Goal: Information Seeking & Learning: Learn about a topic

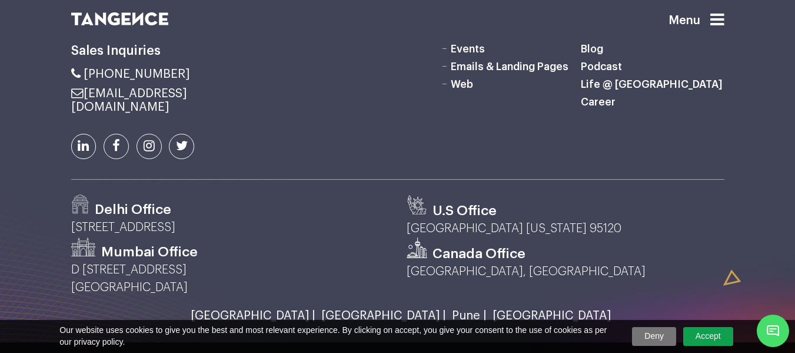
scroll to position [3219, 0]
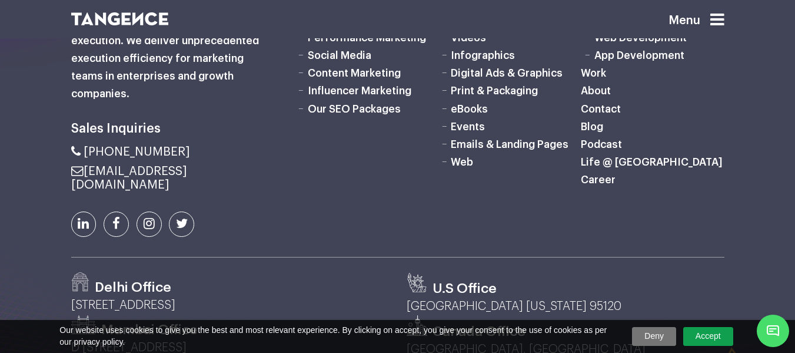
click at [602, 185] on link "Career" at bounding box center [598, 179] width 35 height 11
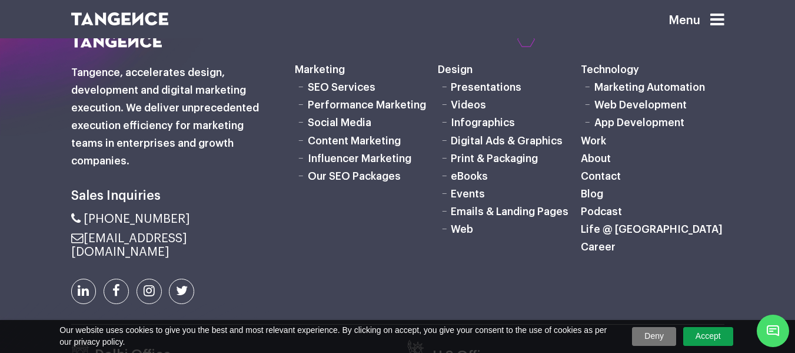
scroll to position [815, 0]
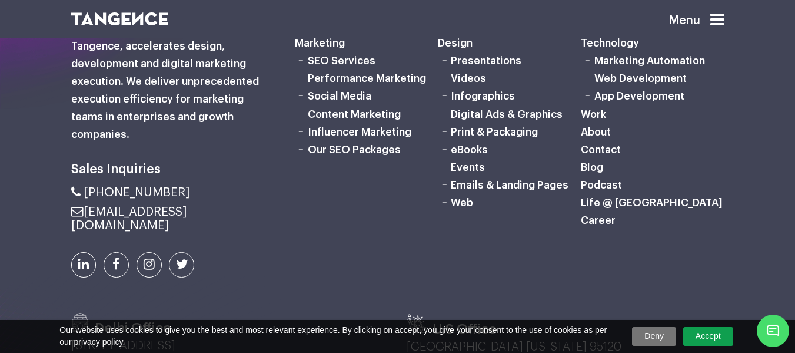
click at [623, 98] on link "App Development" at bounding box center [640, 96] width 90 height 11
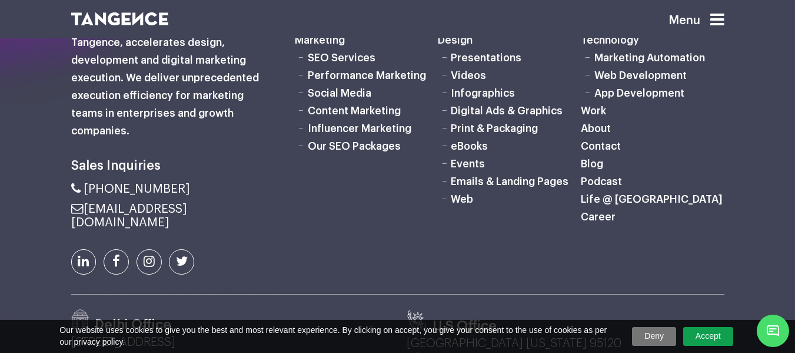
scroll to position [2574, 0]
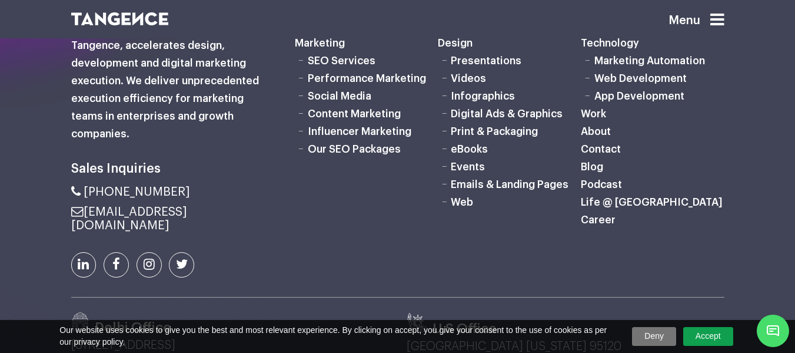
click at [602, 215] on link "Career" at bounding box center [598, 219] width 35 height 11
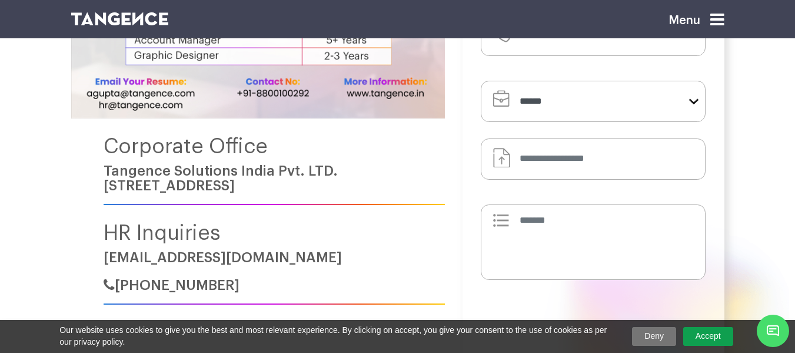
scroll to position [294, 0]
click at [595, 150] on input "Default file input" at bounding box center [593, 157] width 224 height 41
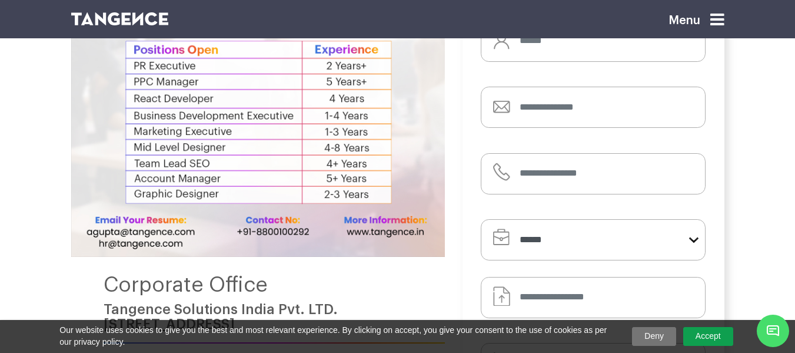
scroll to position [235, 0]
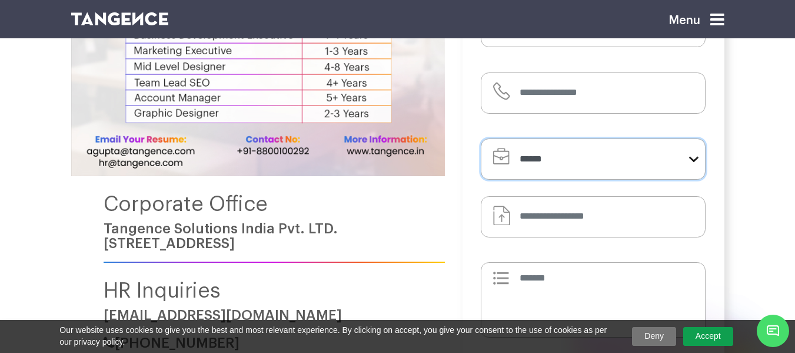
click at [592, 167] on select "**********" at bounding box center [593, 158] width 224 height 41
click at [698, 160] on select "**********" at bounding box center [593, 158] width 224 height 41
click at [481, 138] on select "**********" at bounding box center [593, 158] width 224 height 41
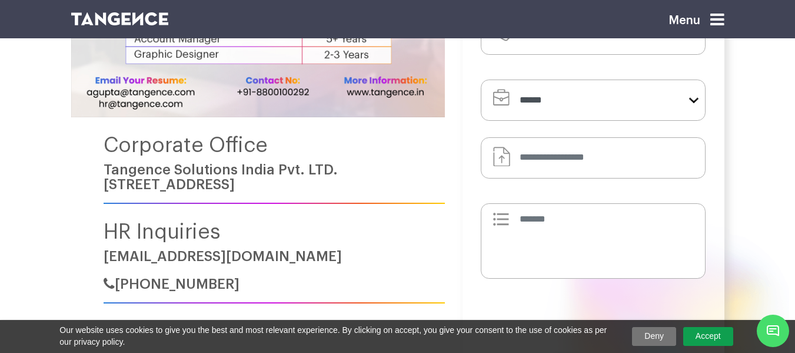
click at [505, 215] on div at bounding box center [501, 220] width 29 height 23
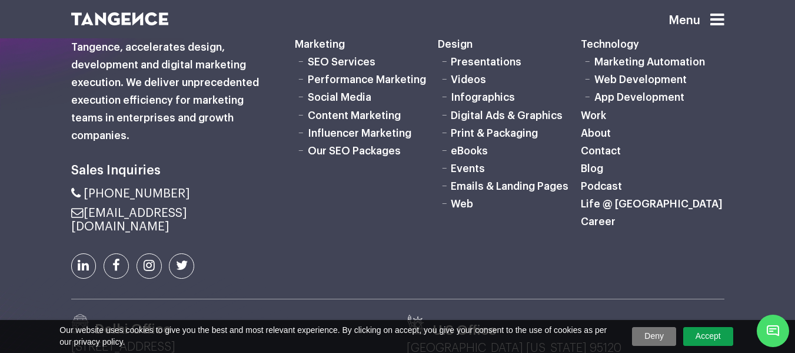
scroll to position [815, 0]
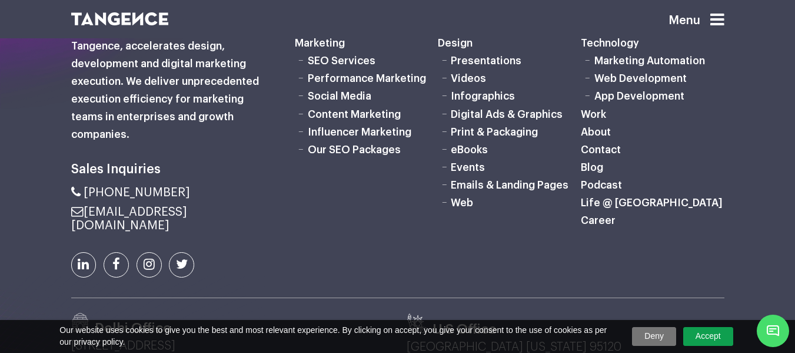
click at [463, 205] on link "Web" at bounding box center [462, 202] width 22 height 11
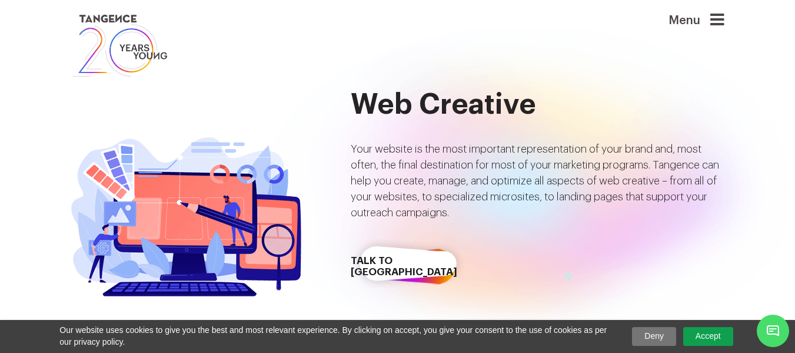
click at [725, 24] on icon at bounding box center [718, 20] width 14 height 16
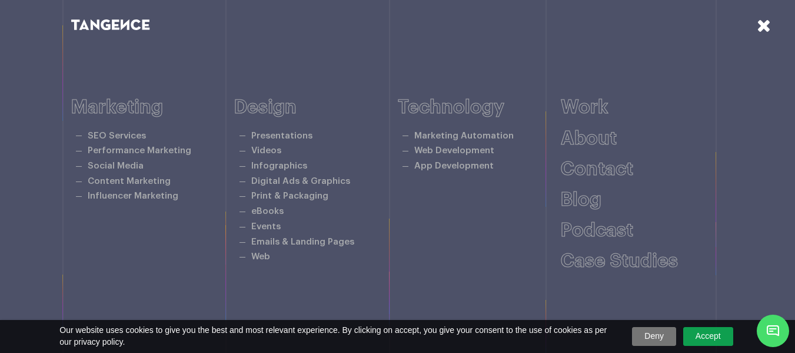
scroll to position [294, 0]
click at [599, 138] on link "About" at bounding box center [589, 138] width 56 height 19
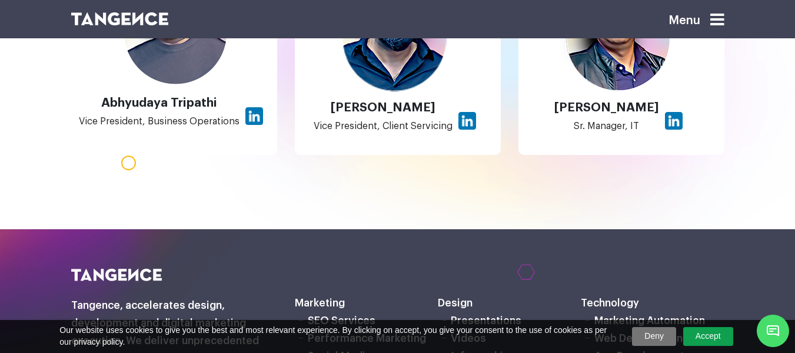
scroll to position [1060, 0]
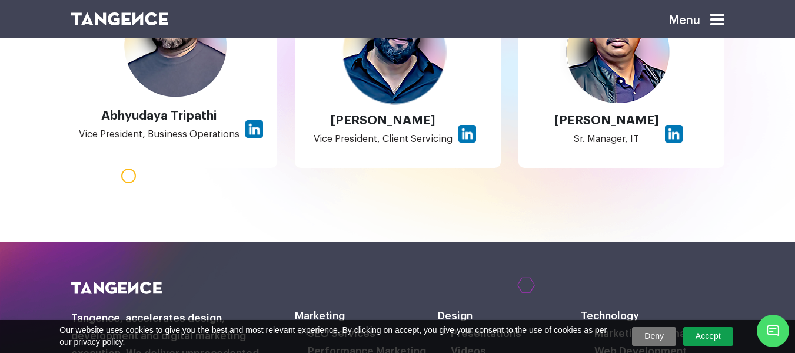
click at [125, 178] on div "[PERSON_NAME] Vice President, Business Operations" at bounding box center [174, 77] width 224 height 218
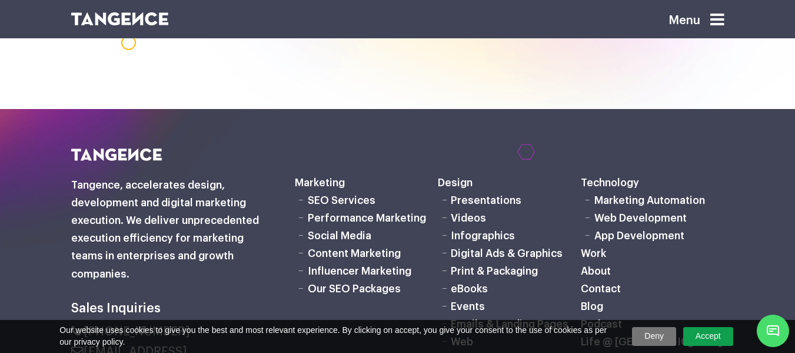
scroll to position [1177, 0]
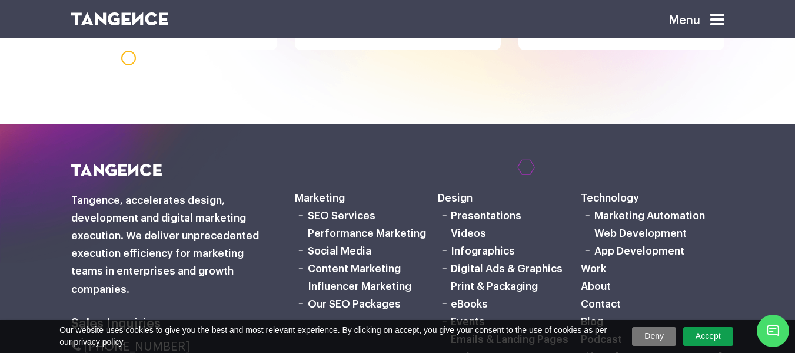
click at [725, 22] on icon at bounding box center [718, 20] width 14 height 16
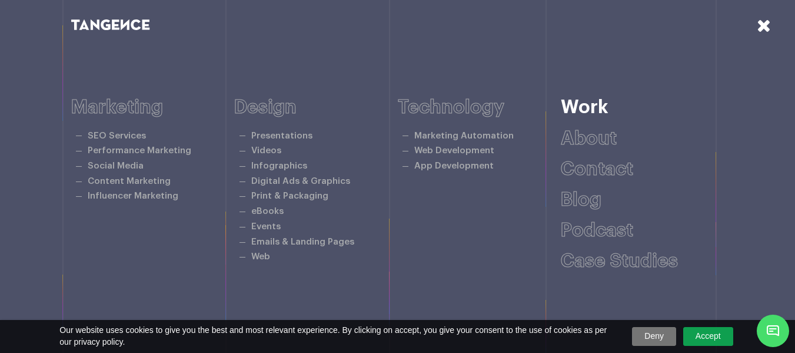
click at [586, 106] on link "Work" at bounding box center [585, 107] width 48 height 19
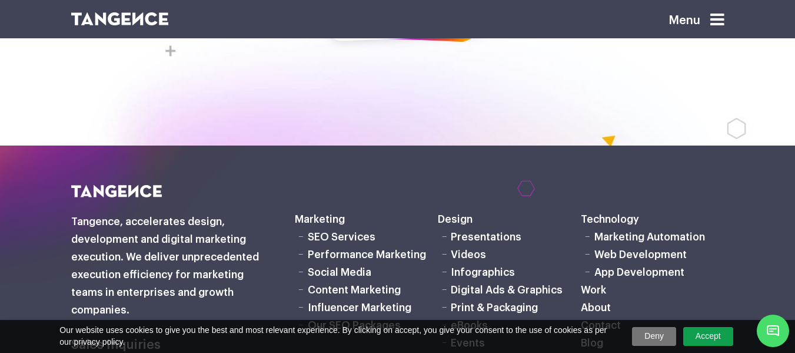
scroll to position [1865, 0]
click at [725, 22] on icon at bounding box center [718, 20] width 14 height 16
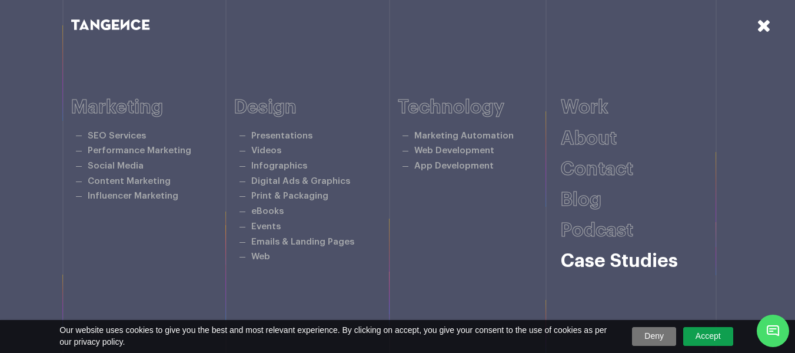
scroll to position [2101, 0]
click at [598, 142] on link "About" at bounding box center [589, 138] width 56 height 19
